Goal: Information Seeking & Learning: Find specific fact

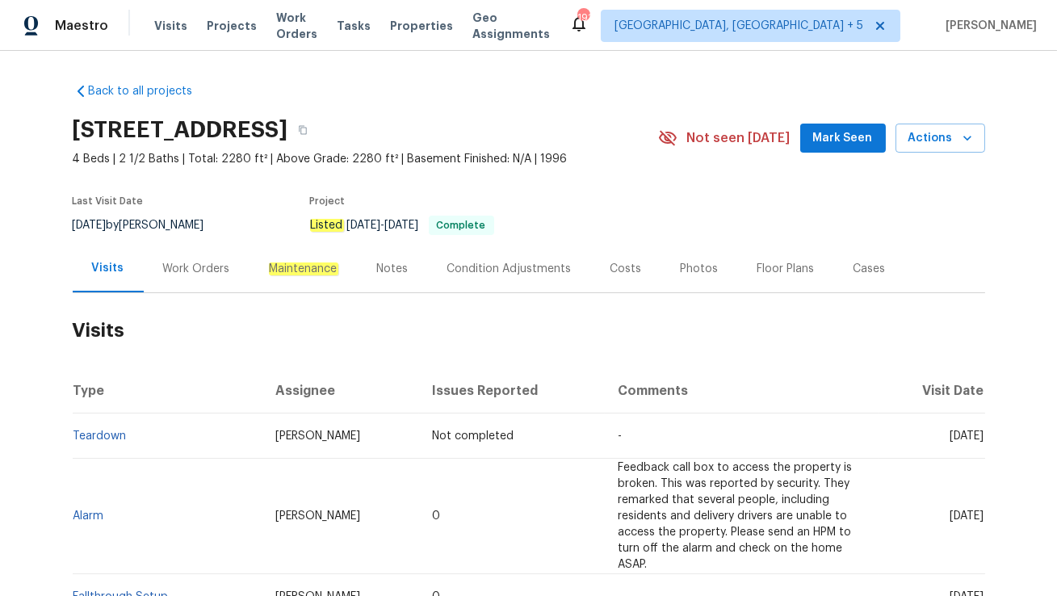
scroll to position [48, 0]
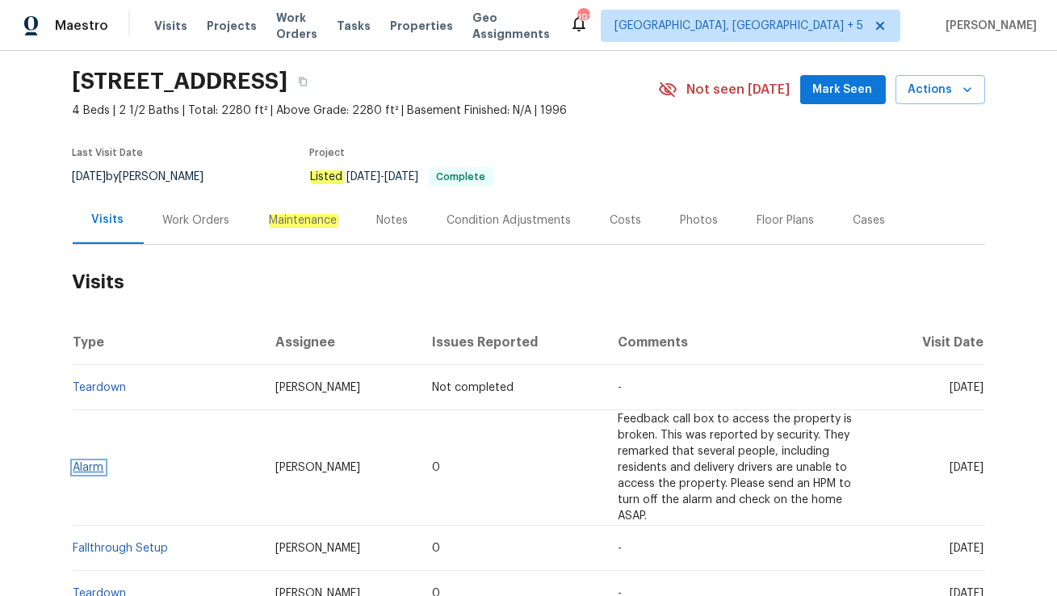
click at [93, 464] on link "Alarm" at bounding box center [88, 467] width 31 height 11
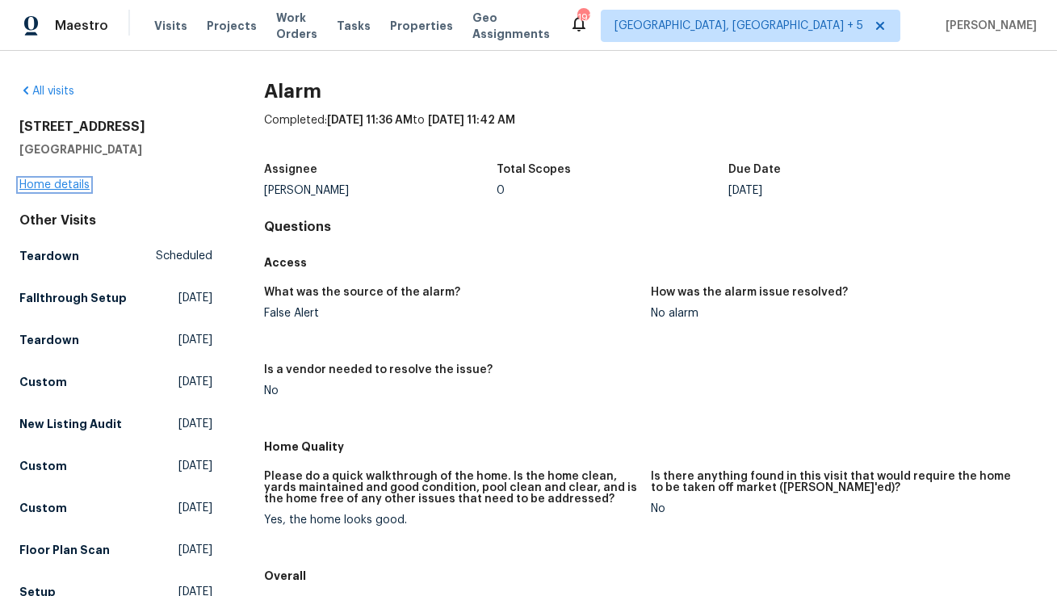
click at [49, 185] on link "Home details" at bounding box center [54, 184] width 70 height 11
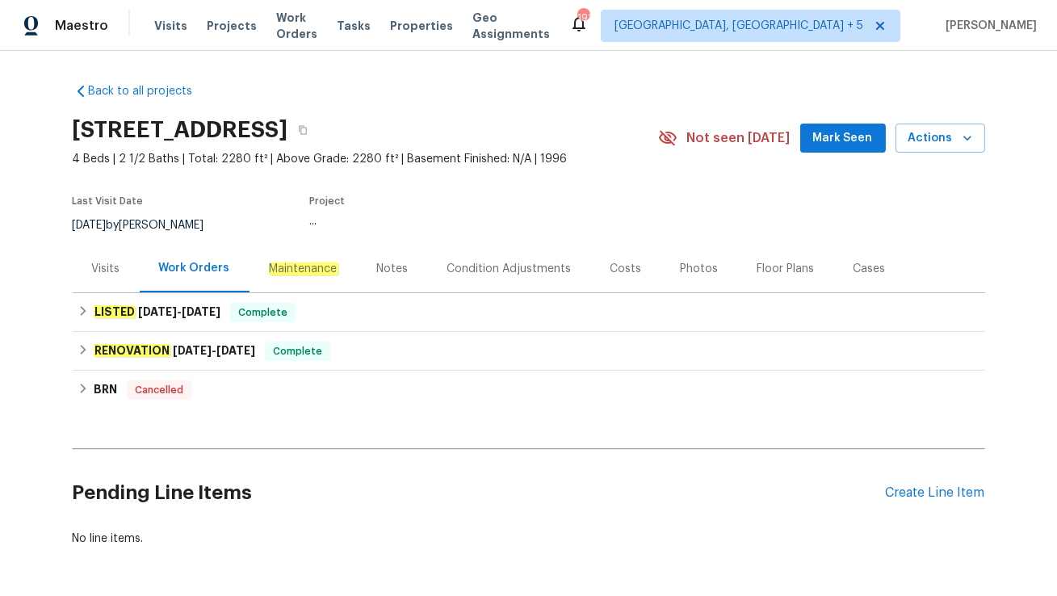
click at [103, 263] on div "Visits" at bounding box center [106, 269] width 28 height 16
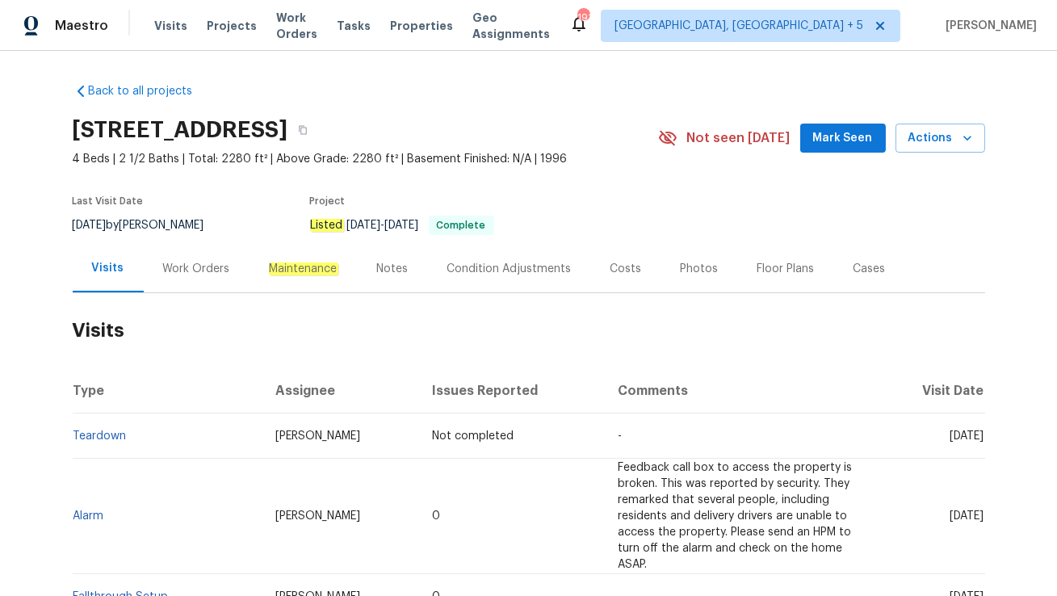
click at [187, 261] on div "Work Orders" at bounding box center [196, 269] width 67 height 16
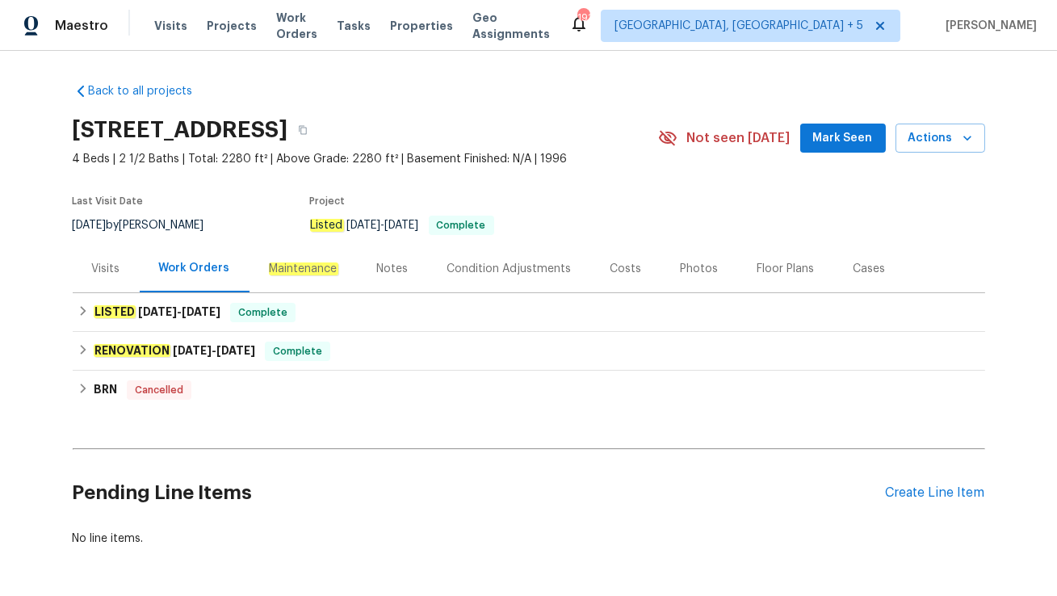
click at [104, 279] on div "Visits" at bounding box center [106, 269] width 67 height 48
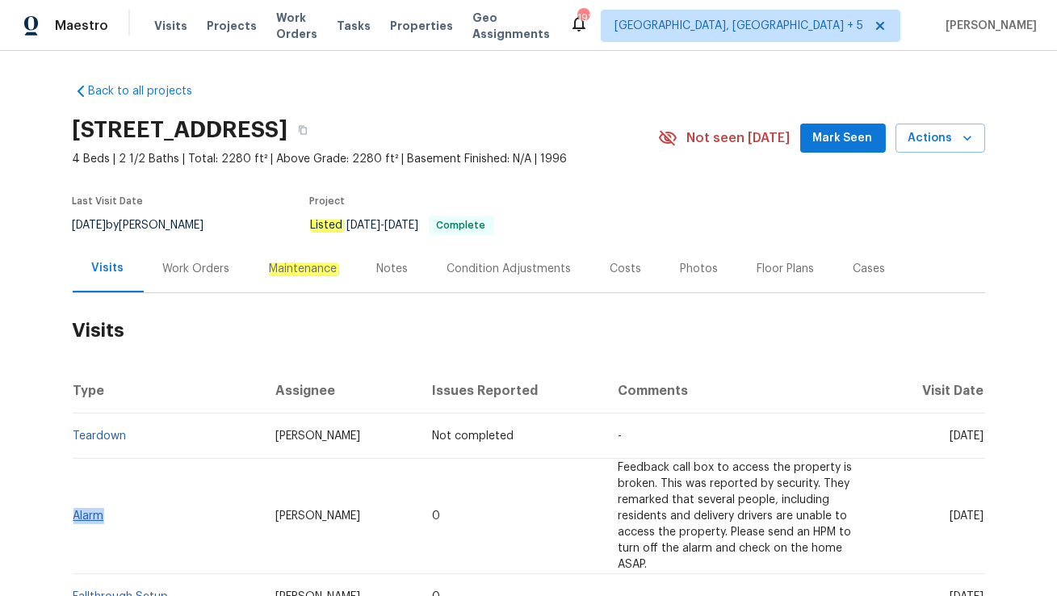
drag, startPoint x: 111, startPoint y: 512, endPoint x: 74, endPoint y: 513, distance: 36.3
click at [74, 513] on td "Alarm" at bounding box center [168, 516] width 191 height 115
copy link "Alarm"
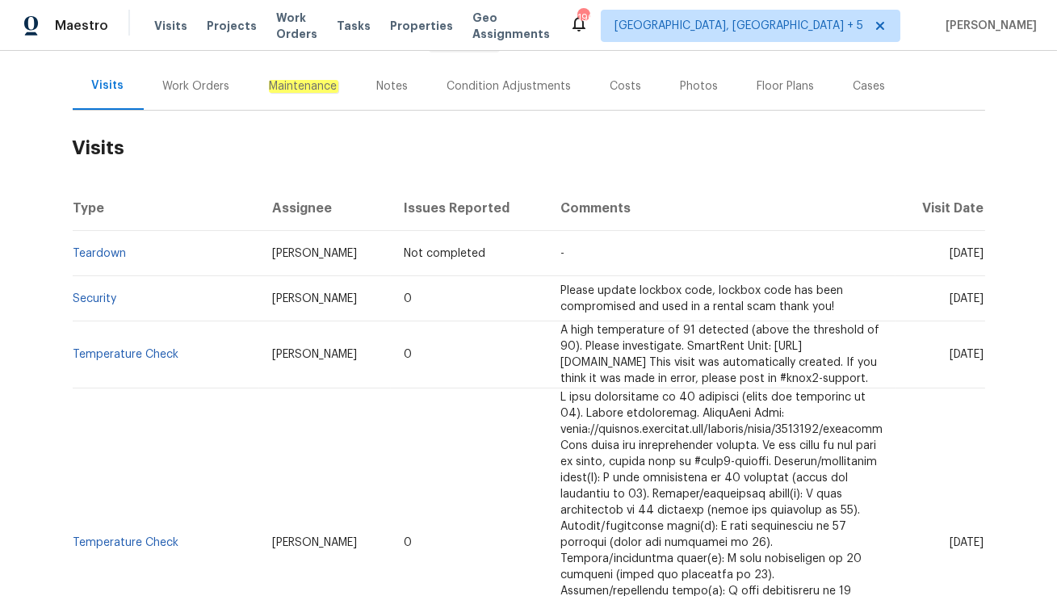
scroll to position [189, 0]
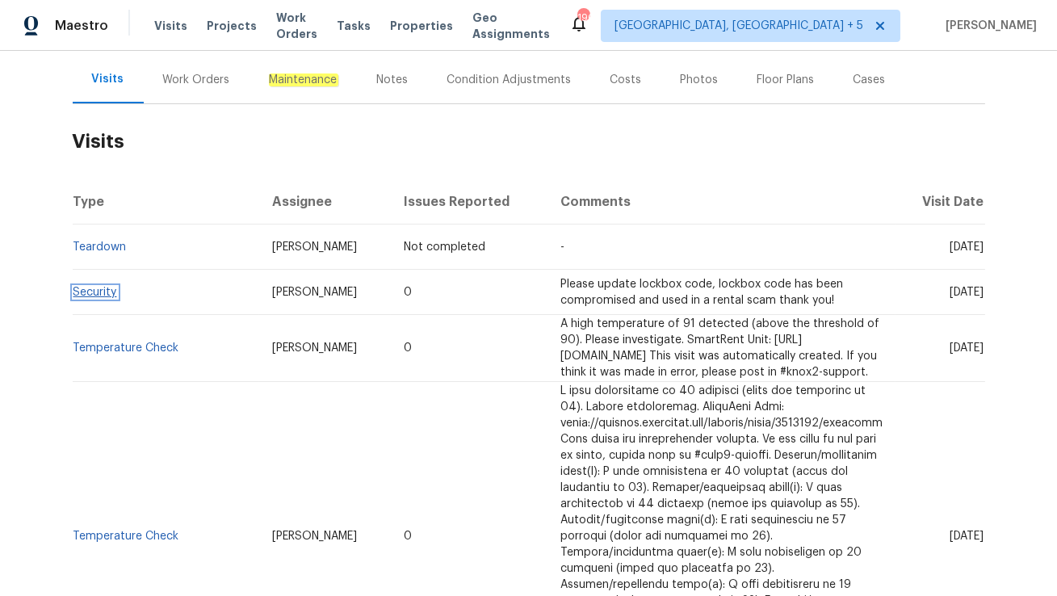
click at [94, 298] on link "Security" at bounding box center [95, 292] width 44 height 11
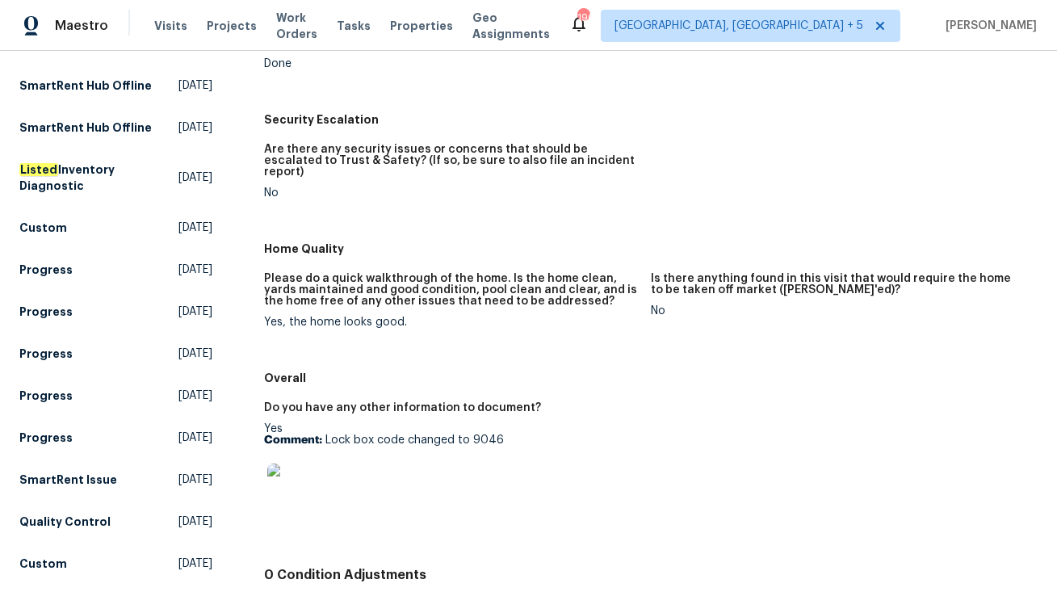
scroll to position [531, 0]
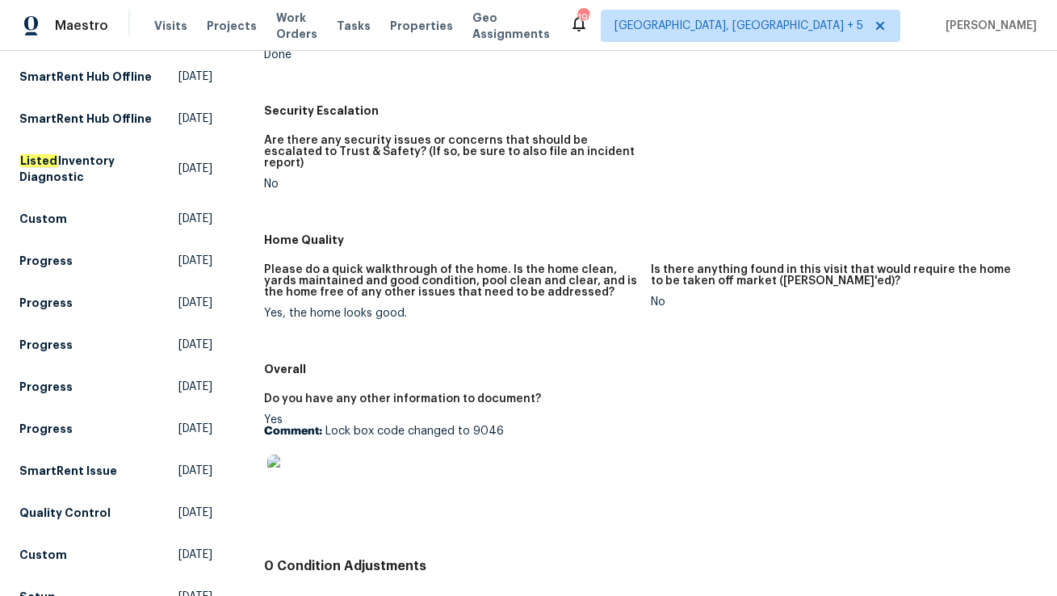
click at [486, 426] on p "Comment: Lock box code changed to 9046" at bounding box center [451, 431] width 374 height 11
copy p "9046"
click at [388, 414] on div "Yes Comment: Lock box code changed to 9046" at bounding box center [451, 465] width 374 height 102
drag, startPoint x: 326, startPoint y: 422, endPoint x: 579, endPoint y: 418, distance: 252.8
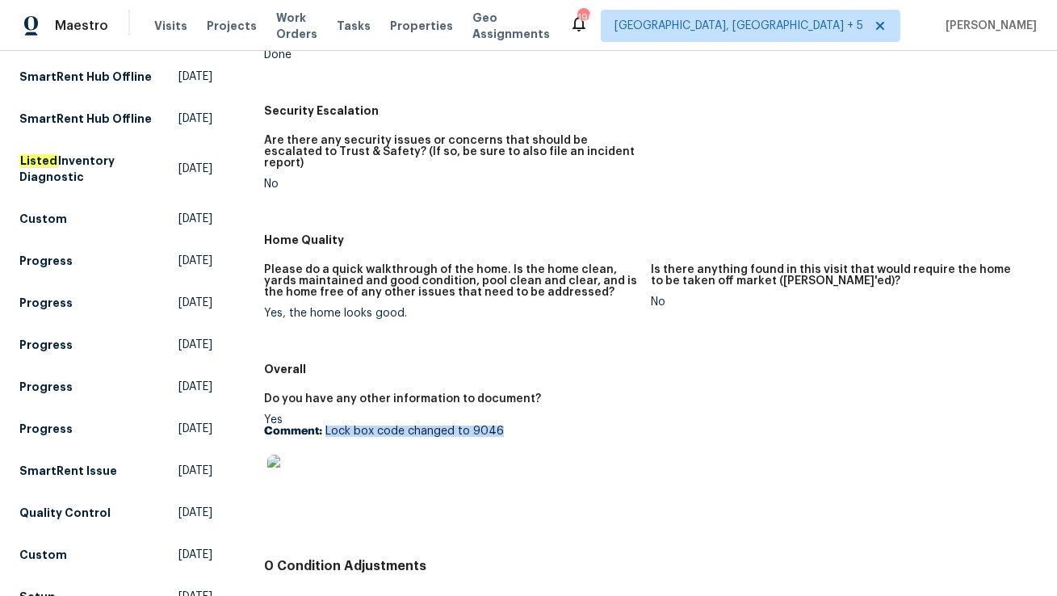
click at [579, 426] on p "Comment: Lock box code changed to 9046" at bounding box center [451, 431] width 374 height 11
copy p "Lock box code changed to 9046"
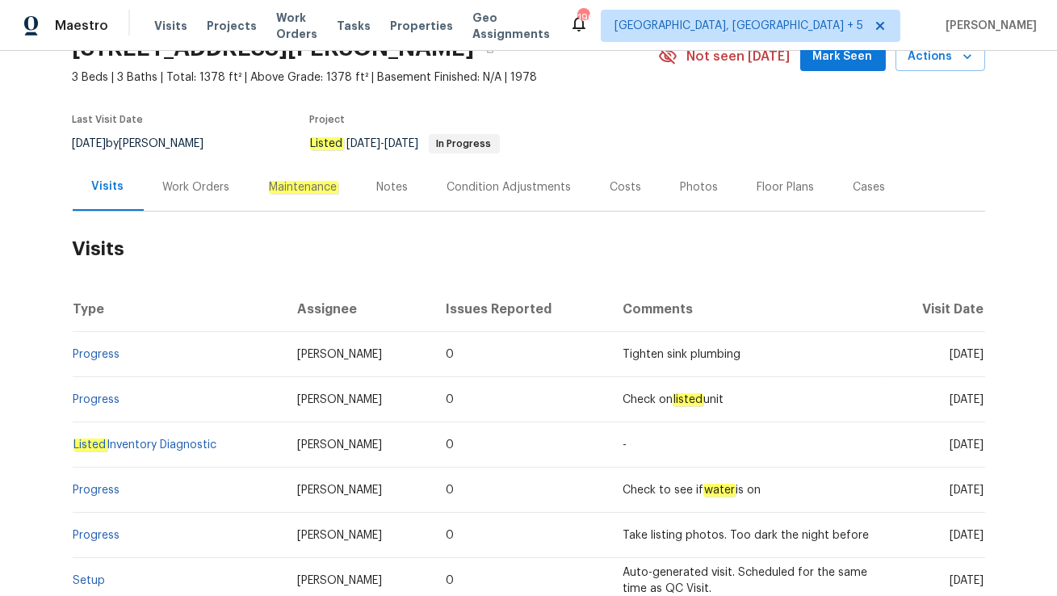
scroll to position [83, 0]
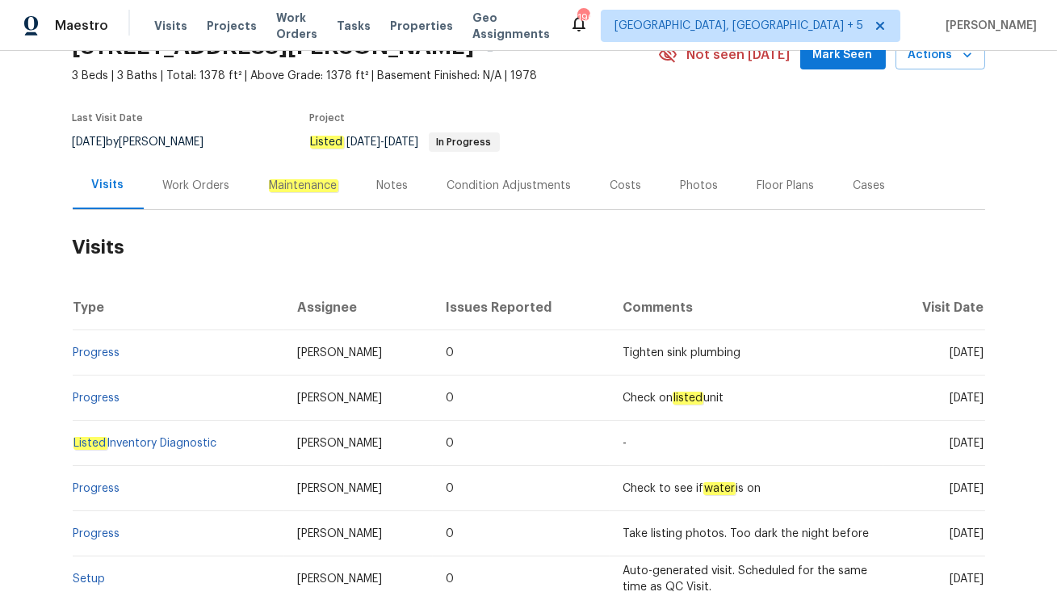
click at [206, 190] on div "Work Orders" at bounding box center [196, 186] width 67 height 16
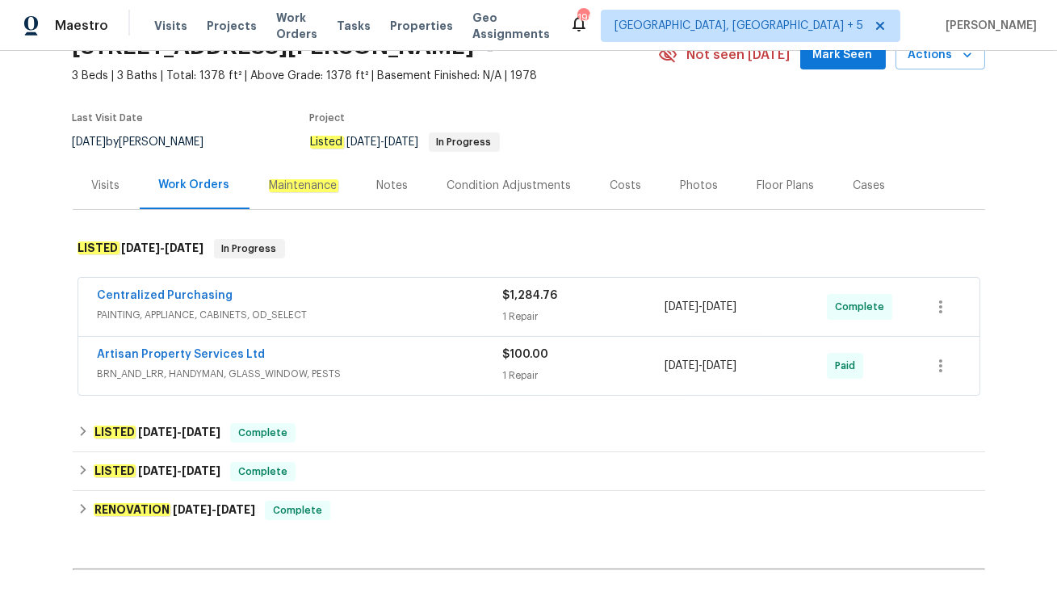
click at [82, 190] on div "Visits" at bounding box center [106, 186] width 67 height 48
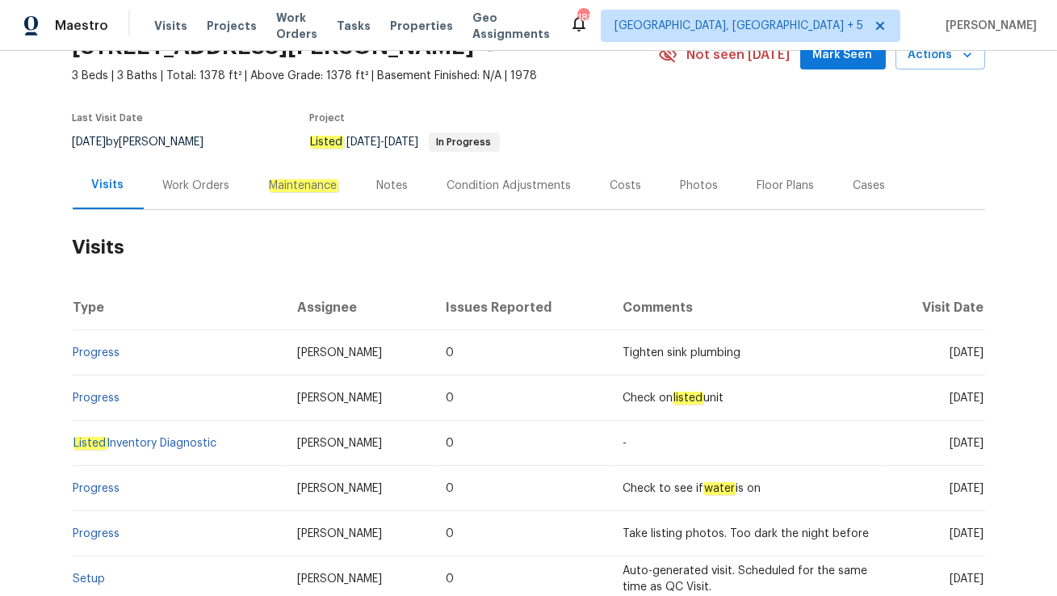
scroll to position [136, 0]
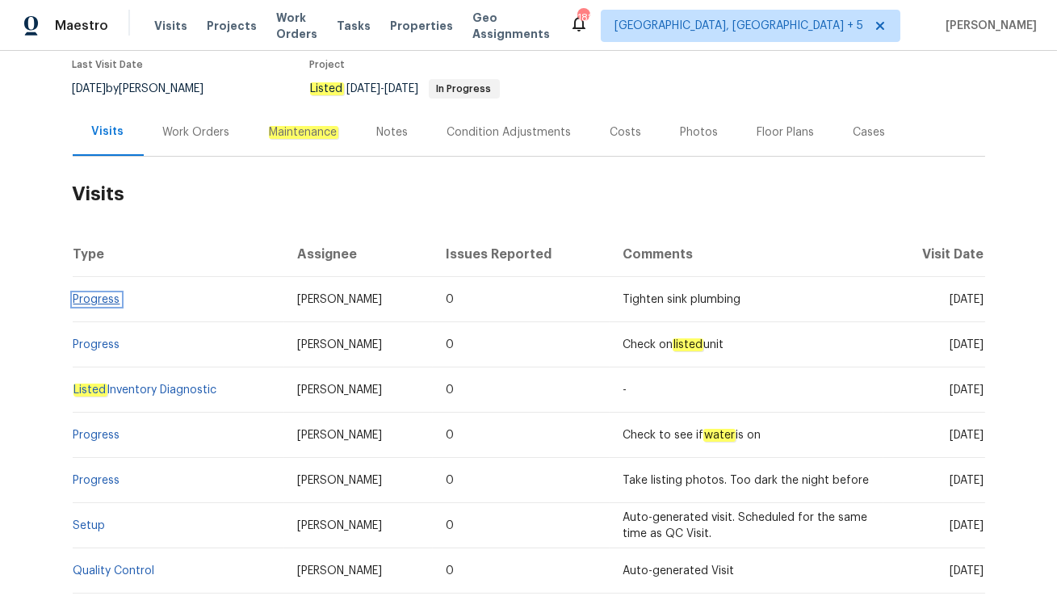
click at [105, 301] on link "Progress" at bounding box center [96, 299] width 47 height 11
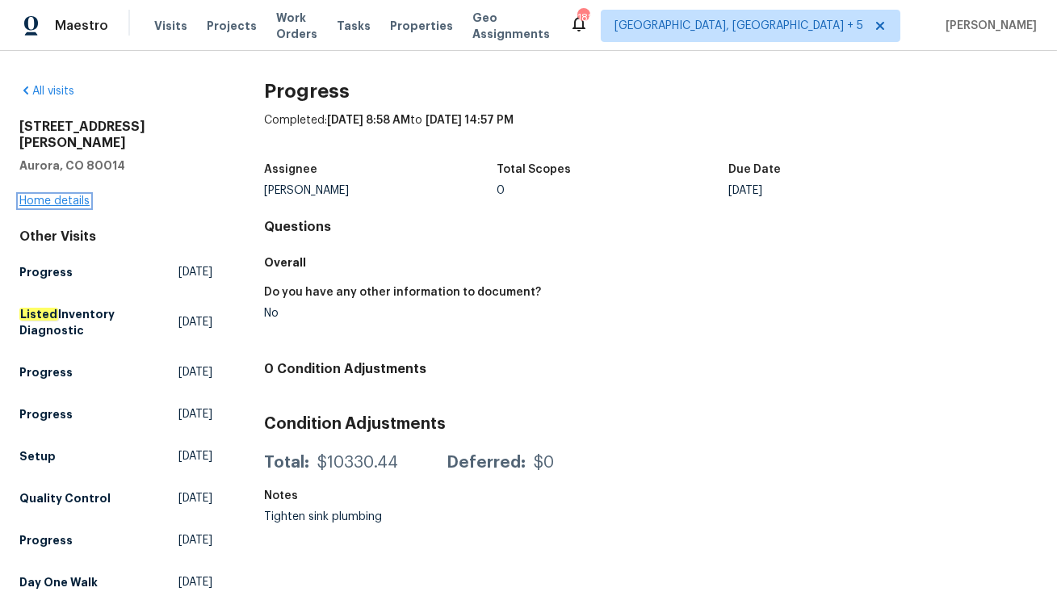
click at [45, 195] on link "Home details" at bounding box center [54, 200] width 70 height 11
